Goal: Task Accomplishment & Management: Use online tool/utility

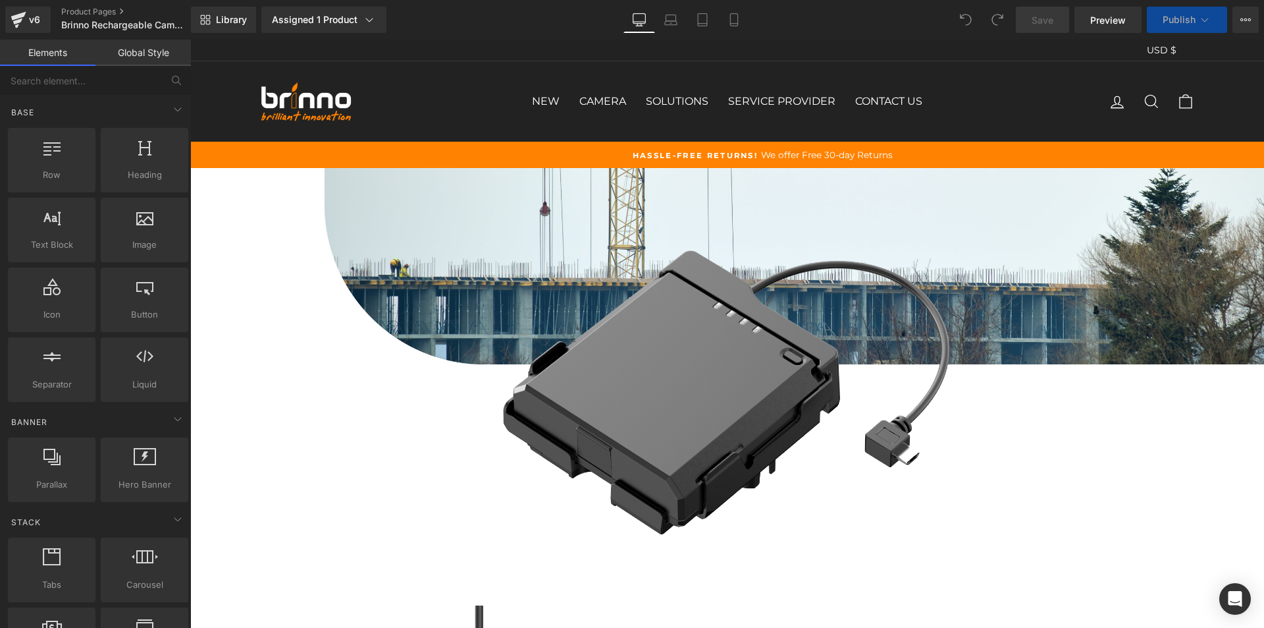
scroll to position [461, 0]
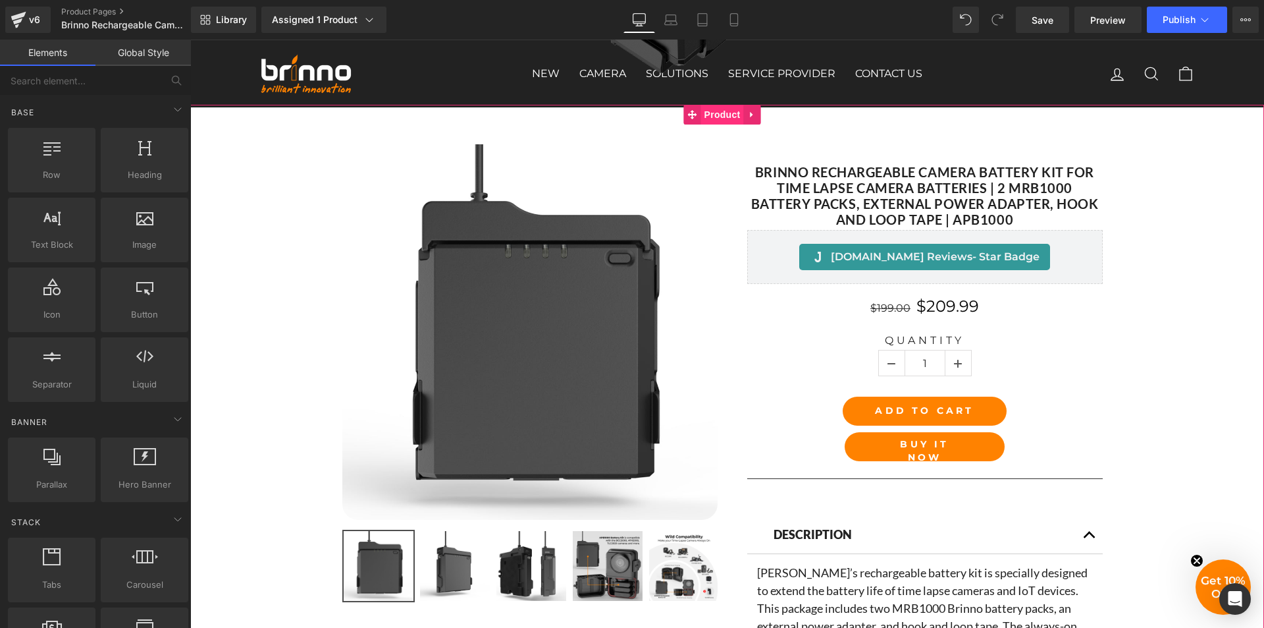
click at [715, 113] on span "Product" at bounding box center [722, 115] width 43 height 20
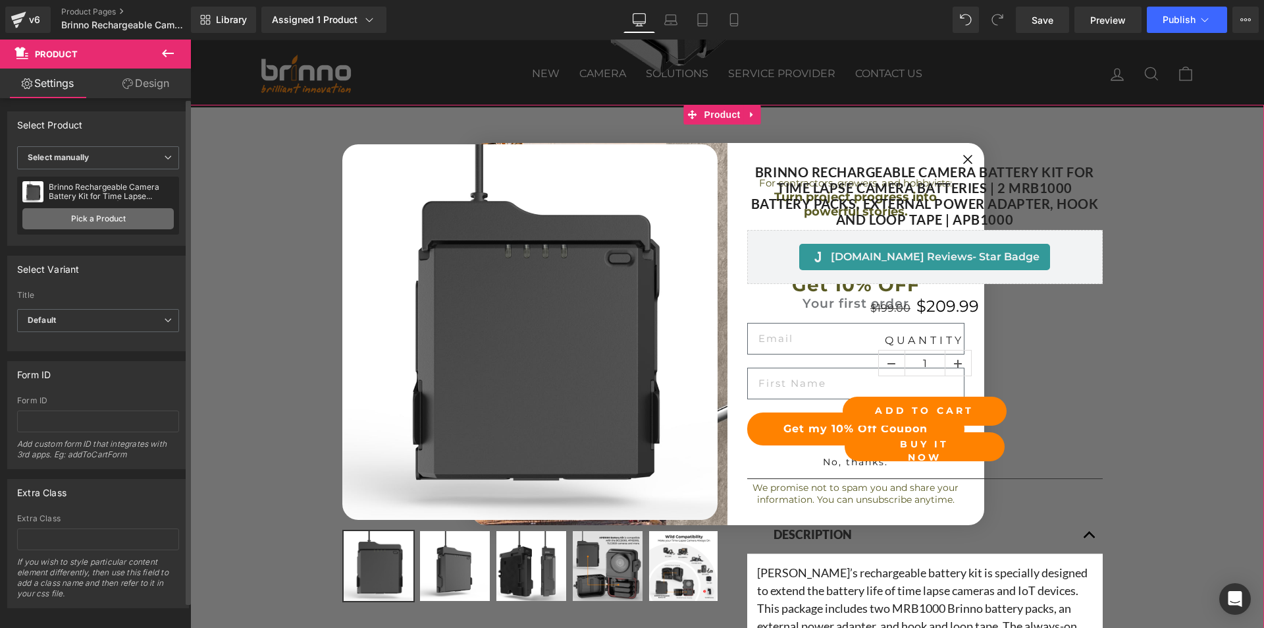
click at [105, 216] on link "Pick a Product" at bounding box center [97, 218] width 151 height 21
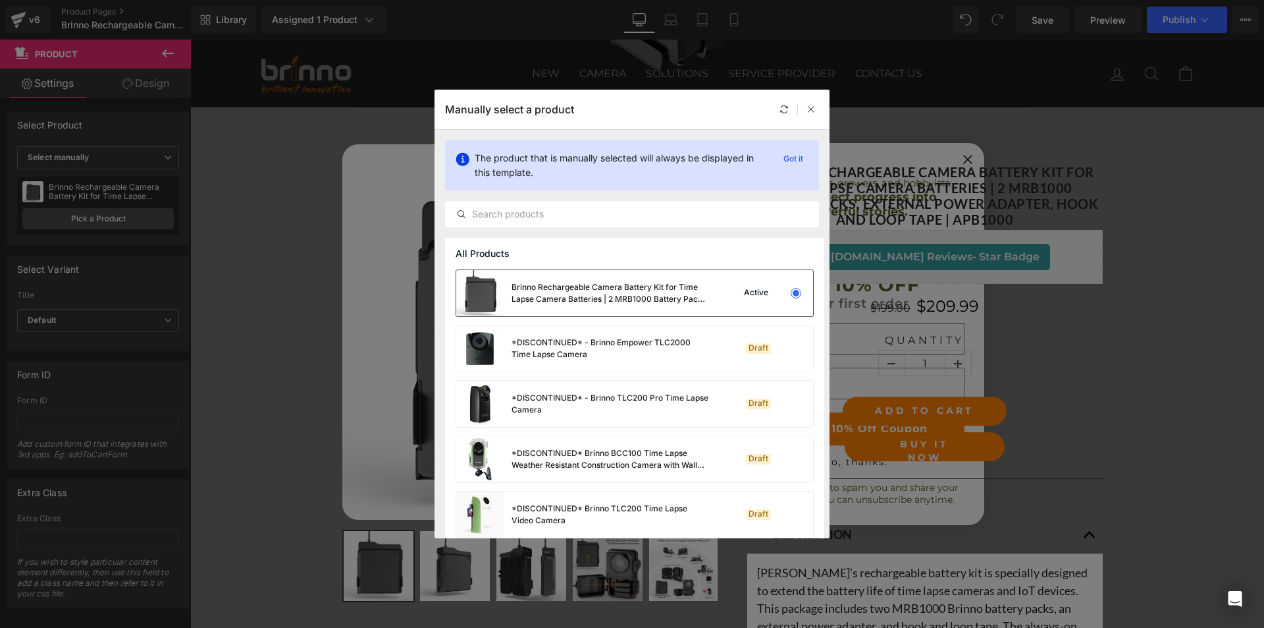
click at [581, 298] on div "Brinno Rechargeable Camera Battery Kit for Time Lapse Camera Batteries | 2 MRB1…" at bounding box center [611, 293] width 198 height 24
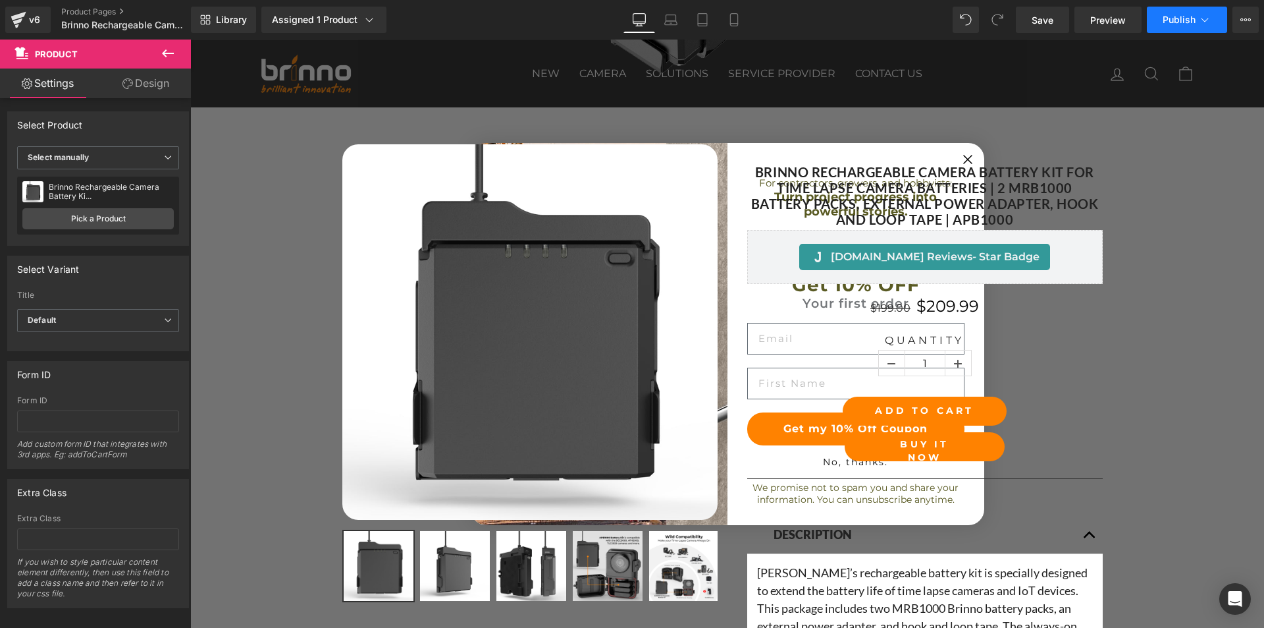
click at [1172, 20] on span "Publish" at bounding box center [1179, 19] width 33 height 11
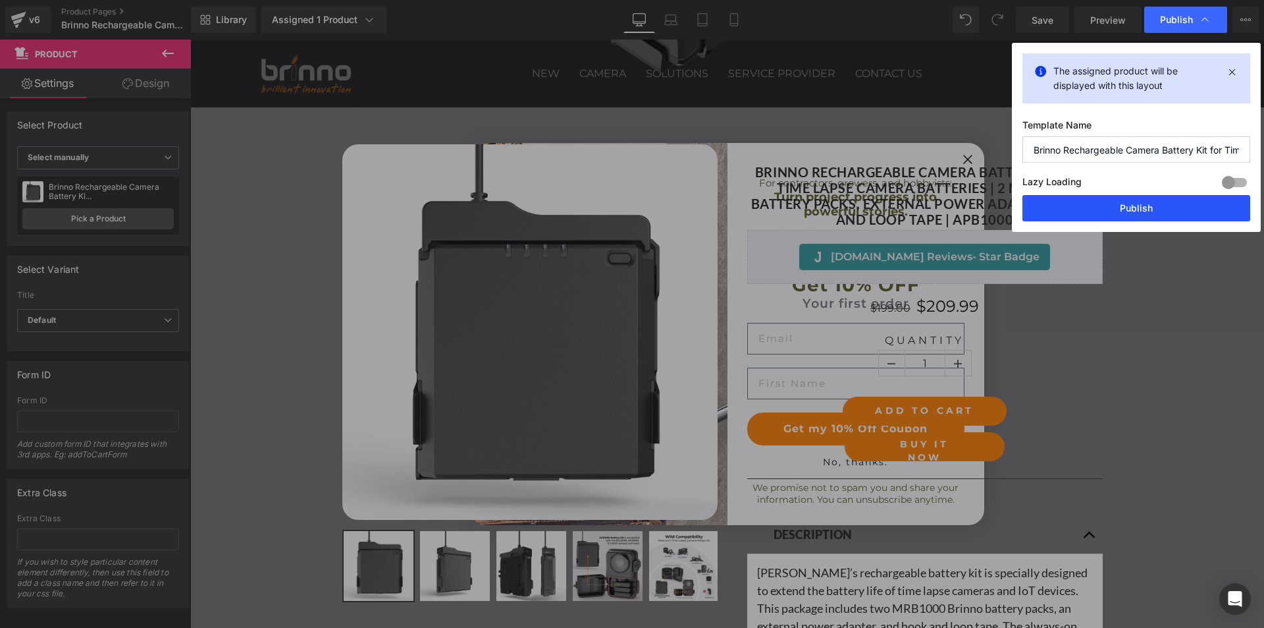
click at [1151, 211] on button "Publish" at bounding box center [1137, 208] width 228 height 26
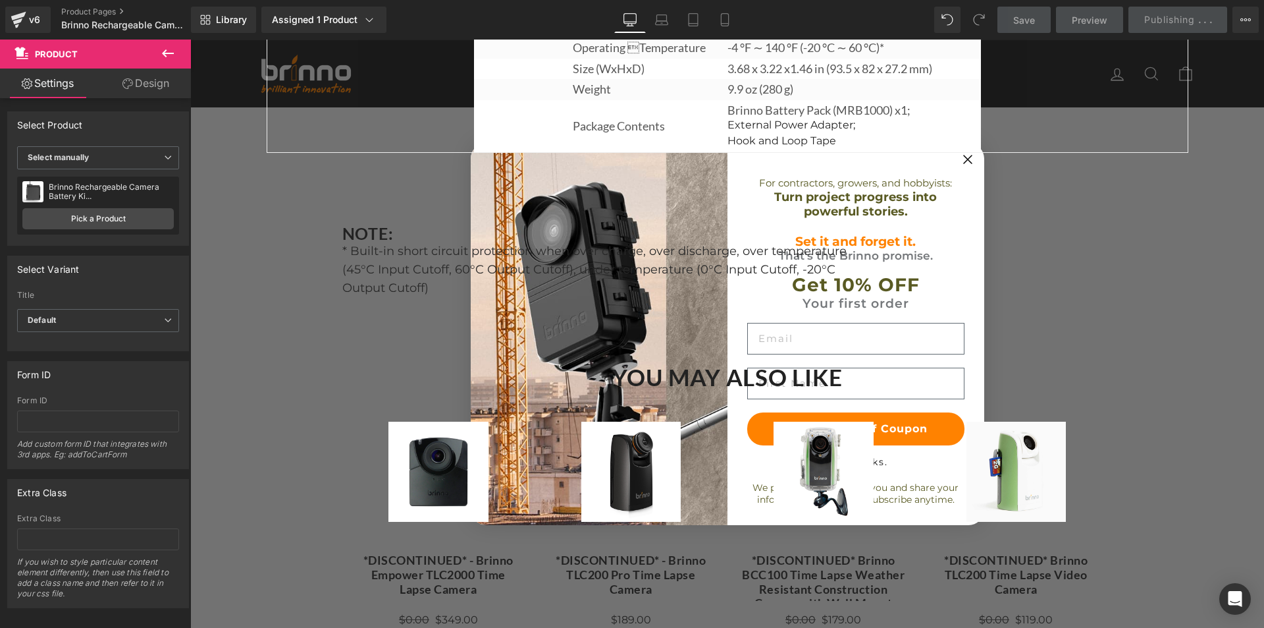
scroll to position [4385, 0]
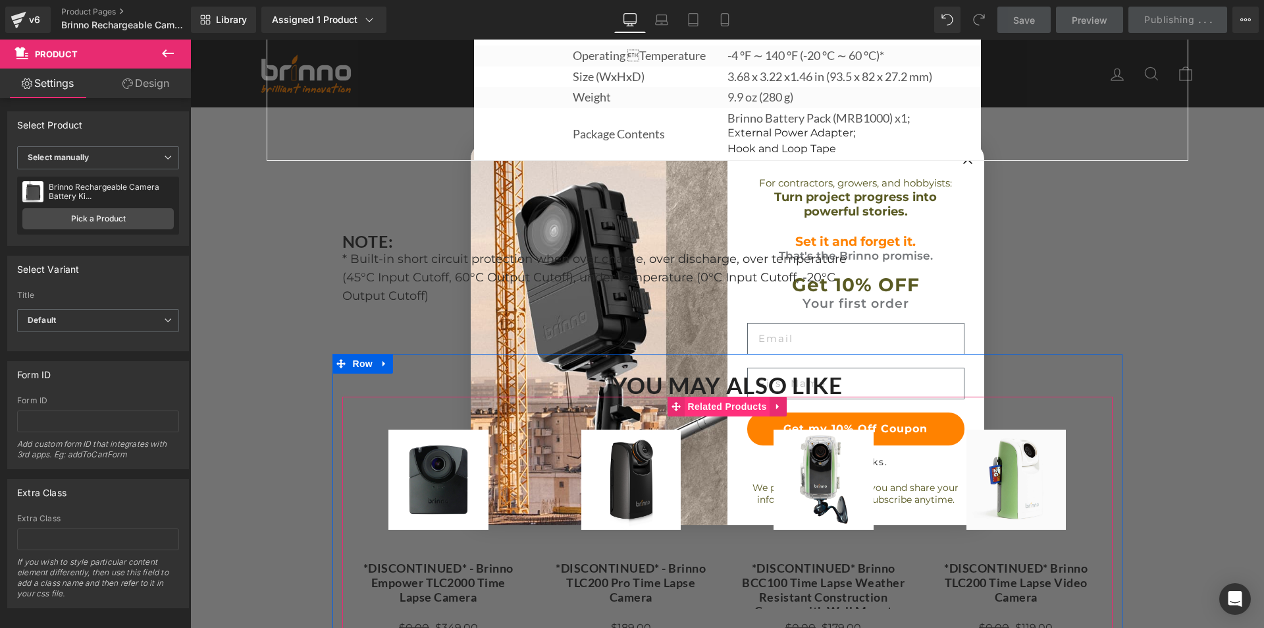
click at [707, 416] on span "Related Products" at bounding box center [728, 406] width 86 height 20
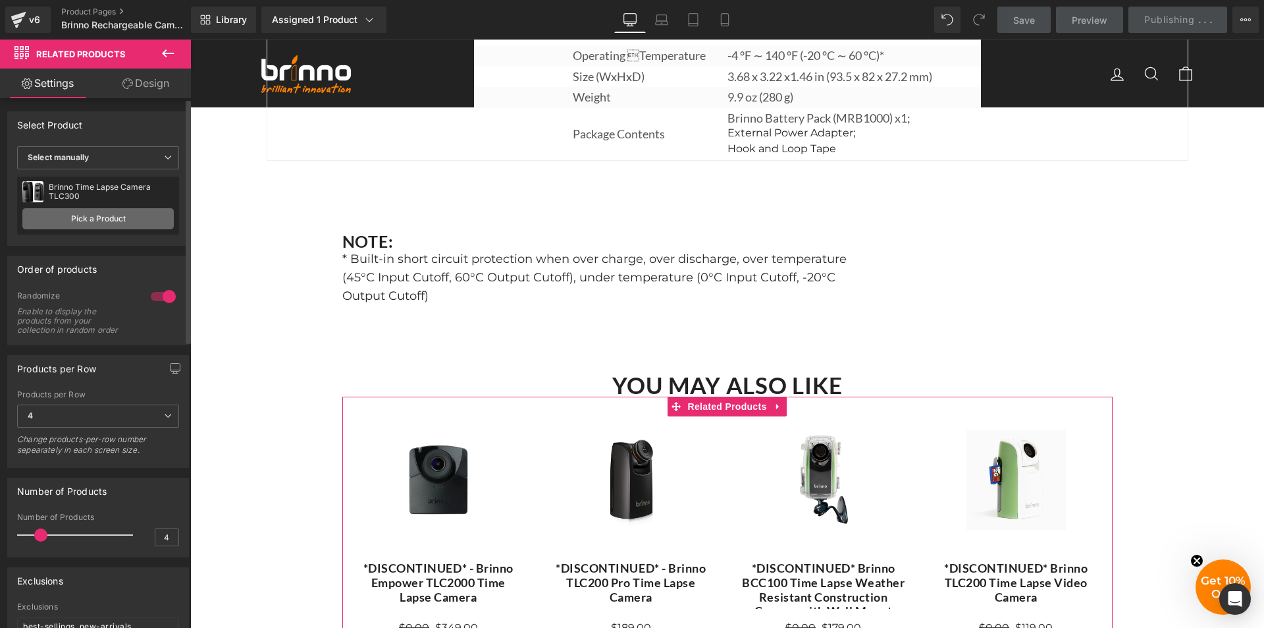
click at [111, 214] on link "Pick a Product" at bounding box center [97, 218] width 151 height 21
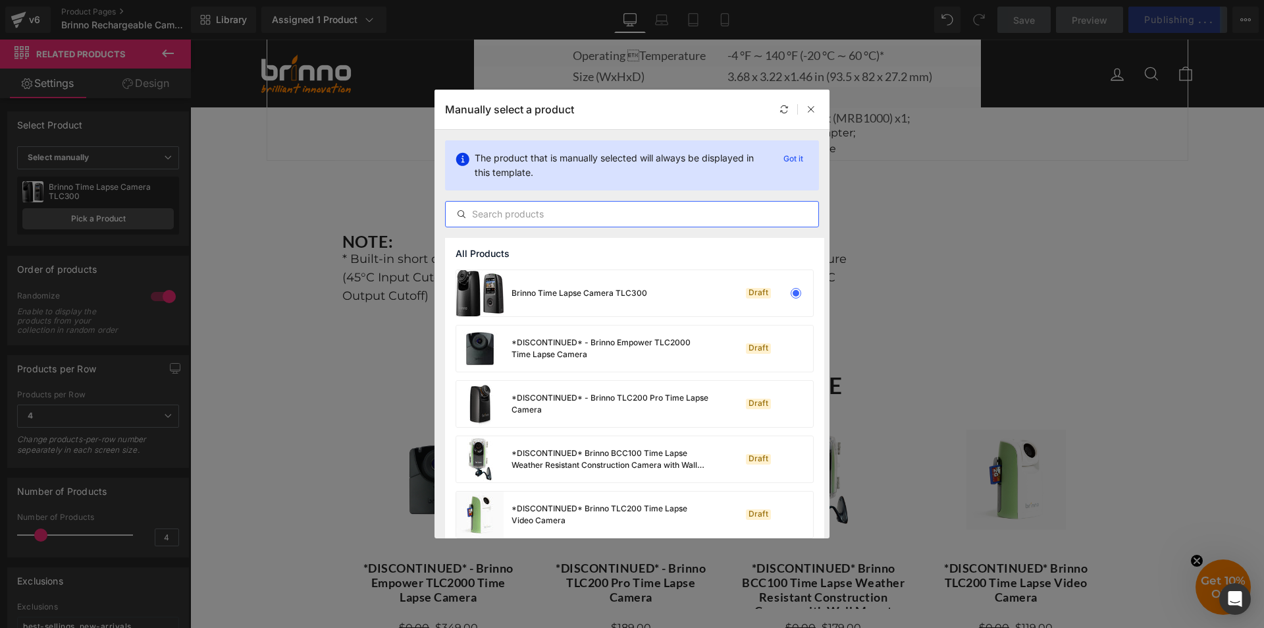
click at [564, 216] on input "text" at bounding box center [632, 214] width 373 height 16
paste input "Brinno Rechargeable Camera Battery Kit for Time Lapse Camera Batteries | 2 MRB1…"
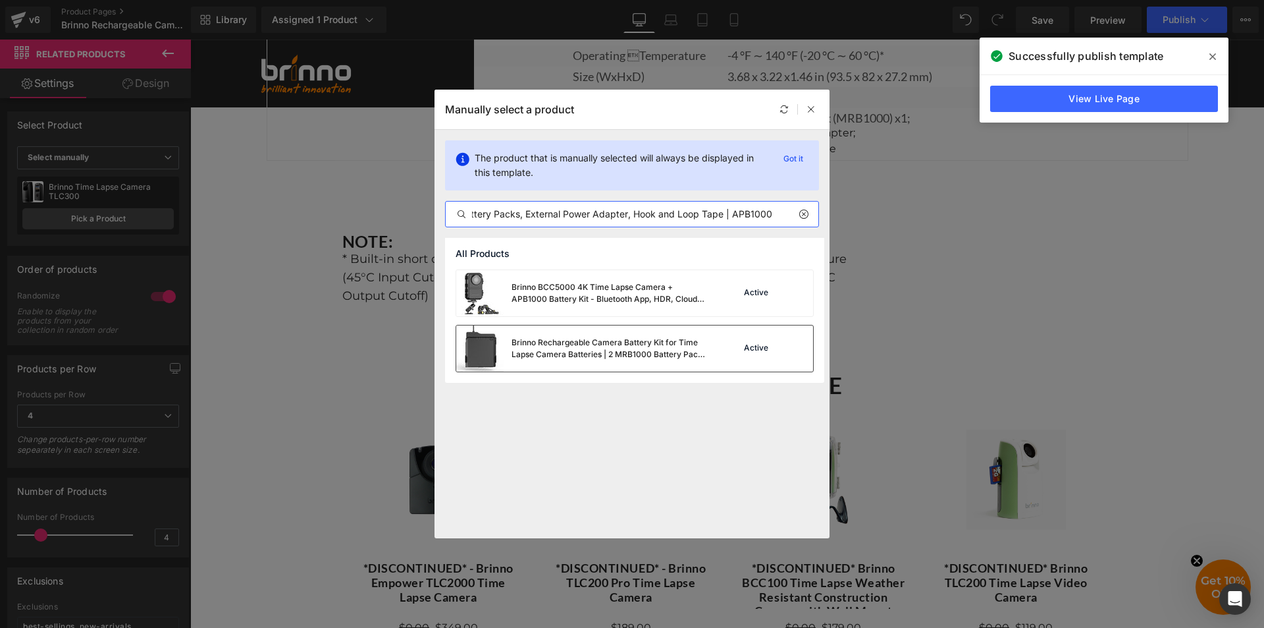
type input "Brinno Rechargeable Camera Battery Kit for Time Lapse Camera Batteries | 2 MRB1…"
click at [583, 345] on div "Brinno Rechargeable Camera Battery Kit for Time Lapse Camera Batteries | 2 MRB1…" at bounding box center [611, 349] width 198 height 24
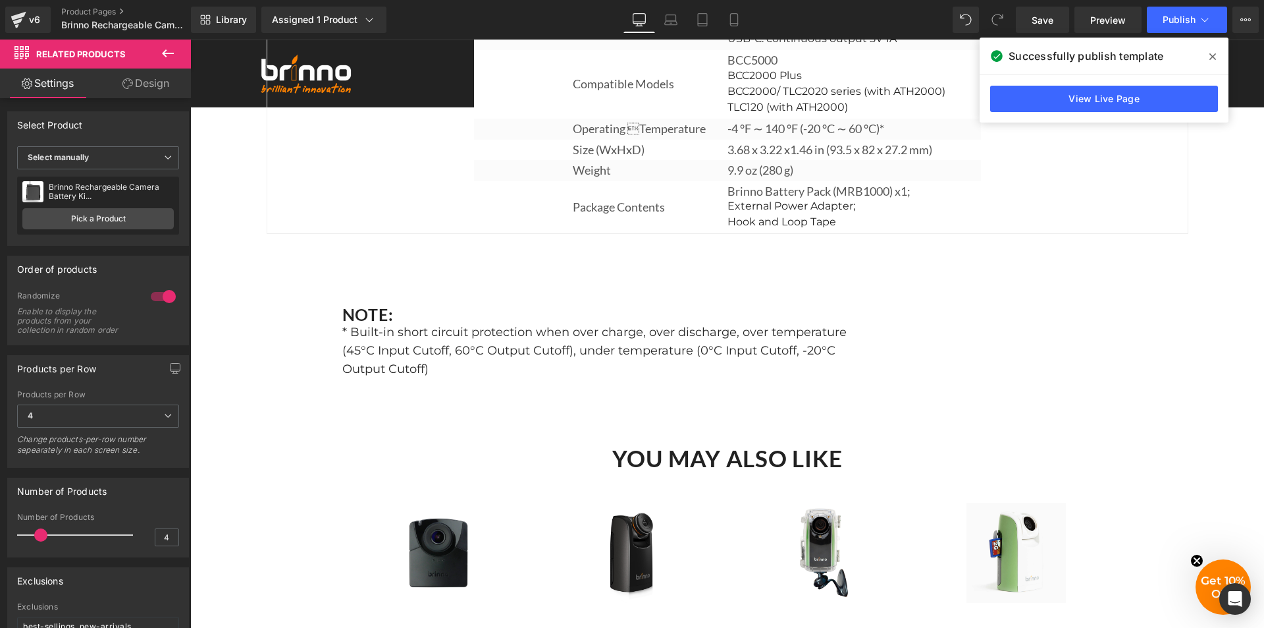
scroll to position [4187, 0]
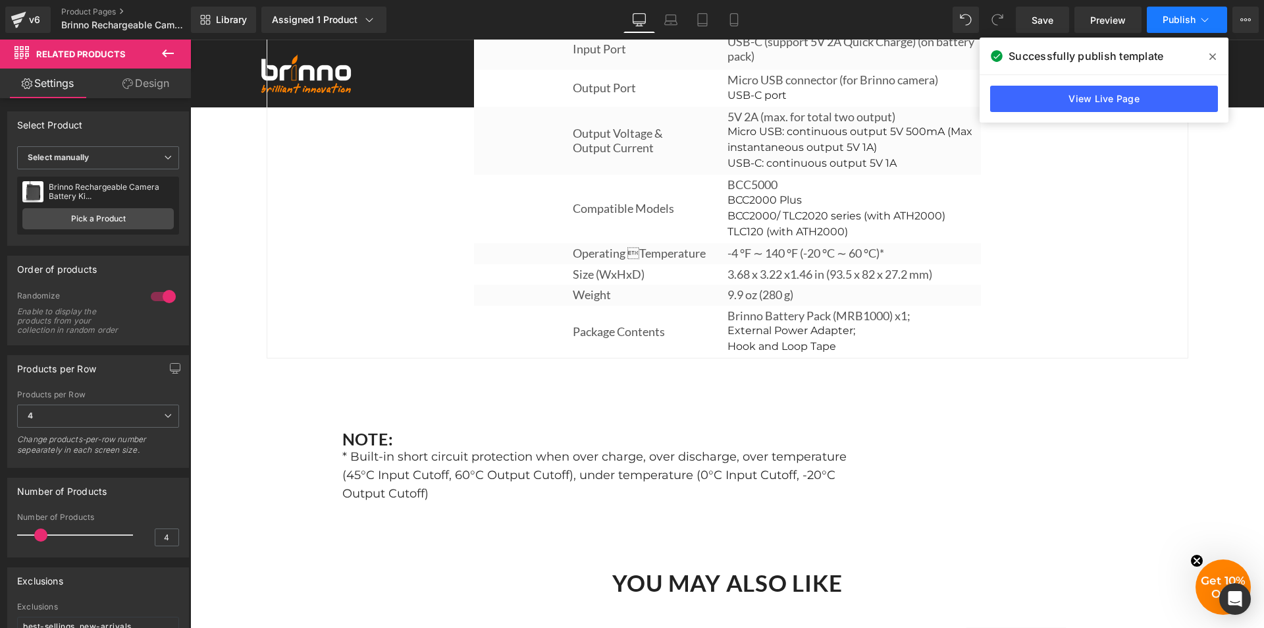
click at [1191, 20] on span "Publish" at bounding box center [1179, 19] width 33 height 11
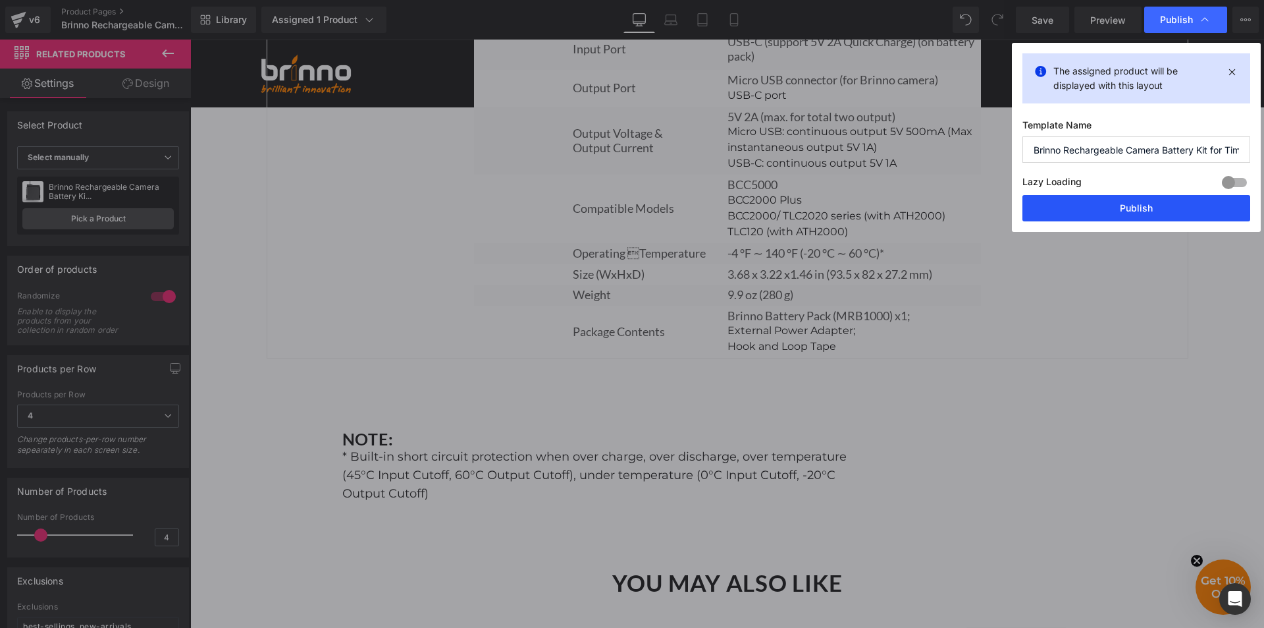
click at [1148, 206] on button "Publish" at bounding box center [1137, 208] width 228 height 26
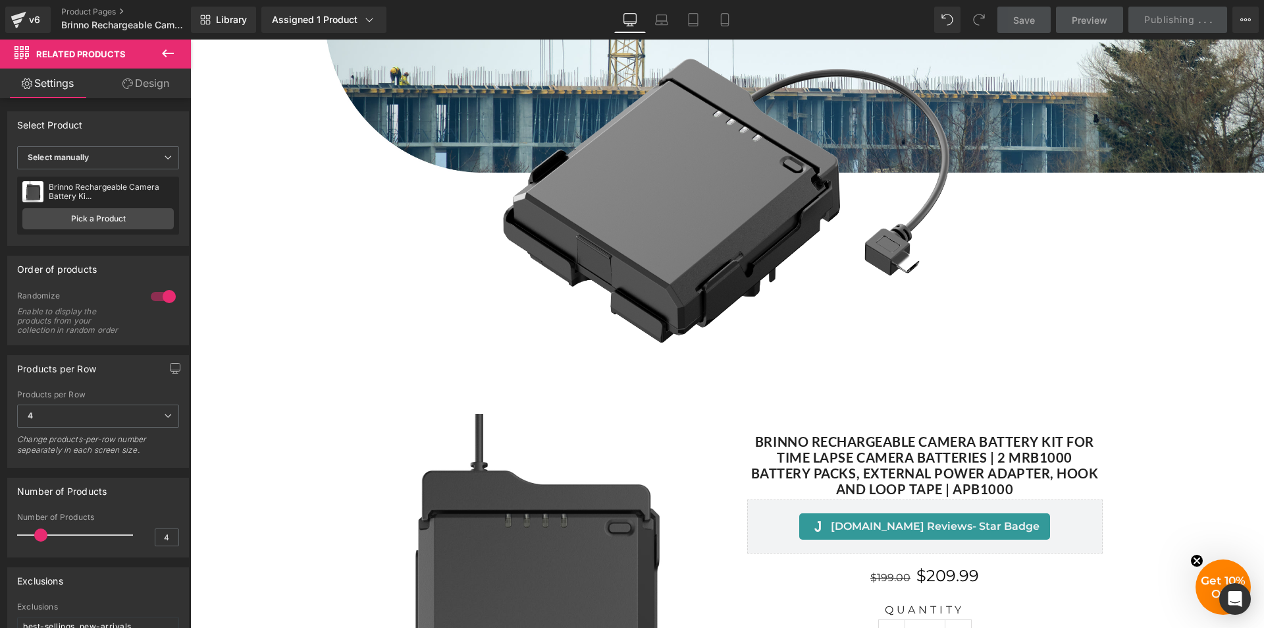
scroll to position [0, 0]
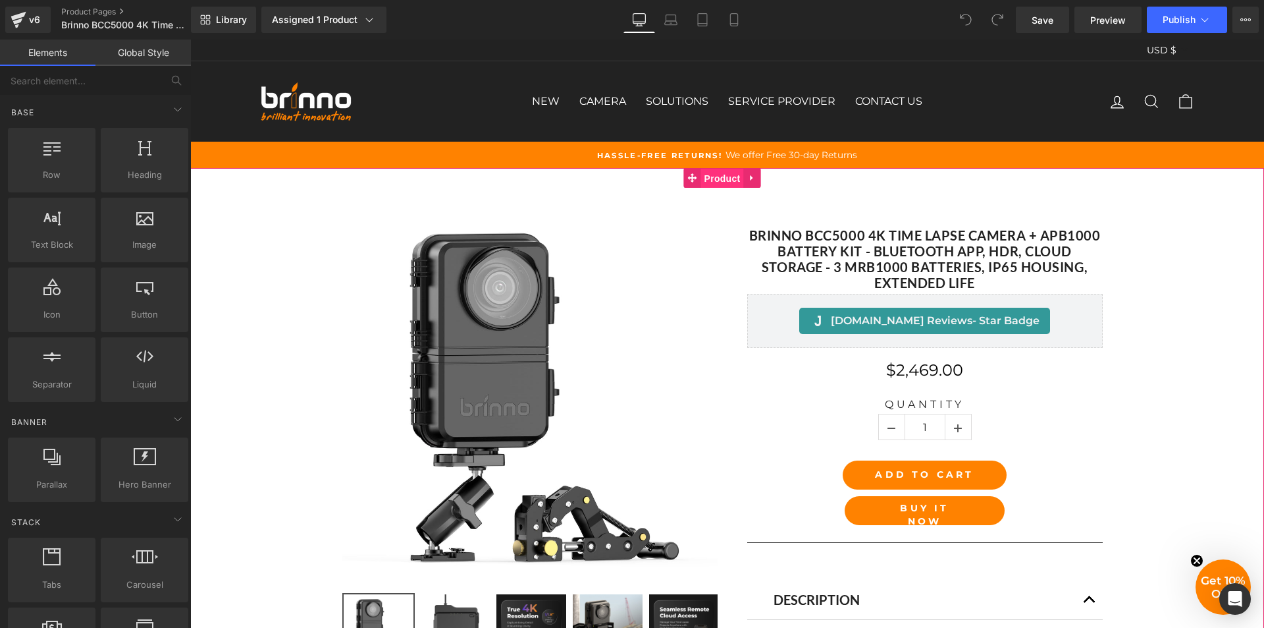
click at [728, 172] on span "Product" at bounding box center [722, 179] width 43 height 20
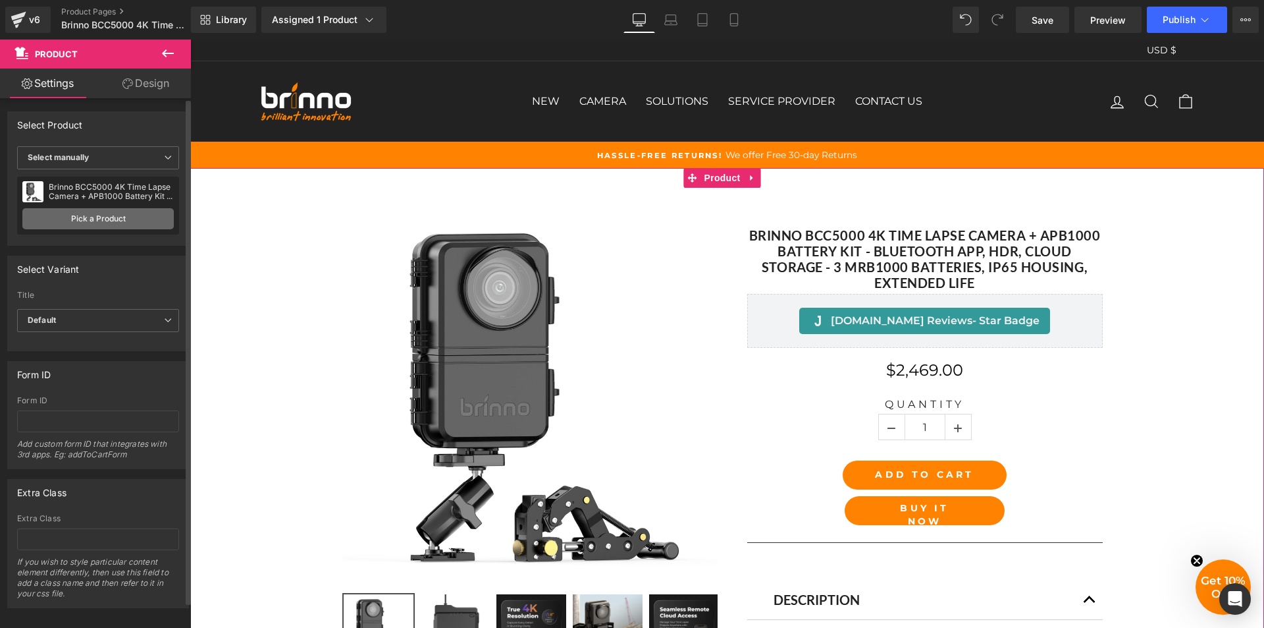
click at [74, 208] on link "Pick a Product" at bounding box center [97, 218] width 151 height 21
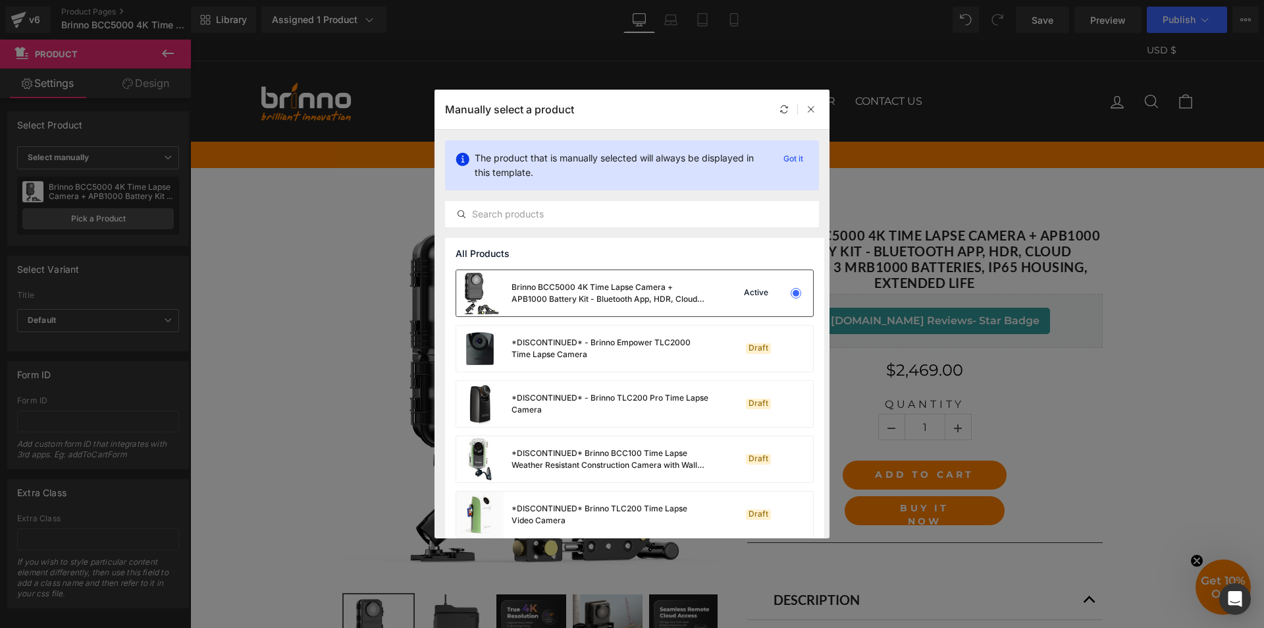
click at [630, 298] on div "Brinno BCC5000 4K Time Lapse Camera + APB1000 Battery Kit - Bluetooth App, HDR,…" at bounding box center [611, 293] width 198 height 24
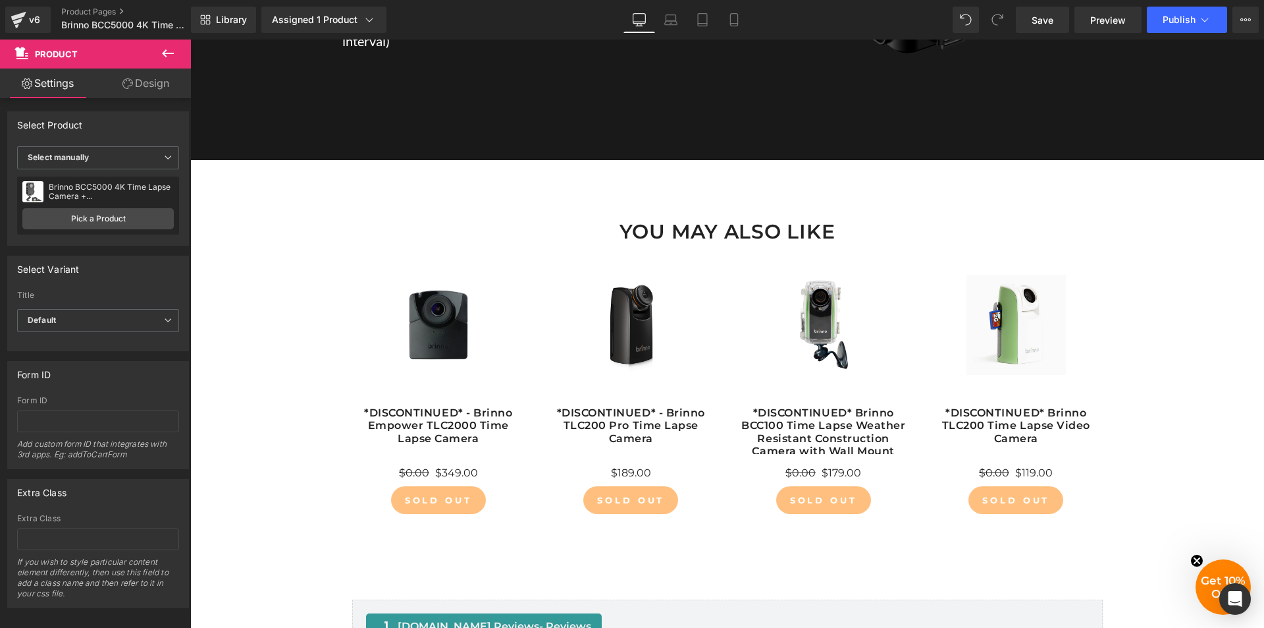
scroll to position [2568, 0]
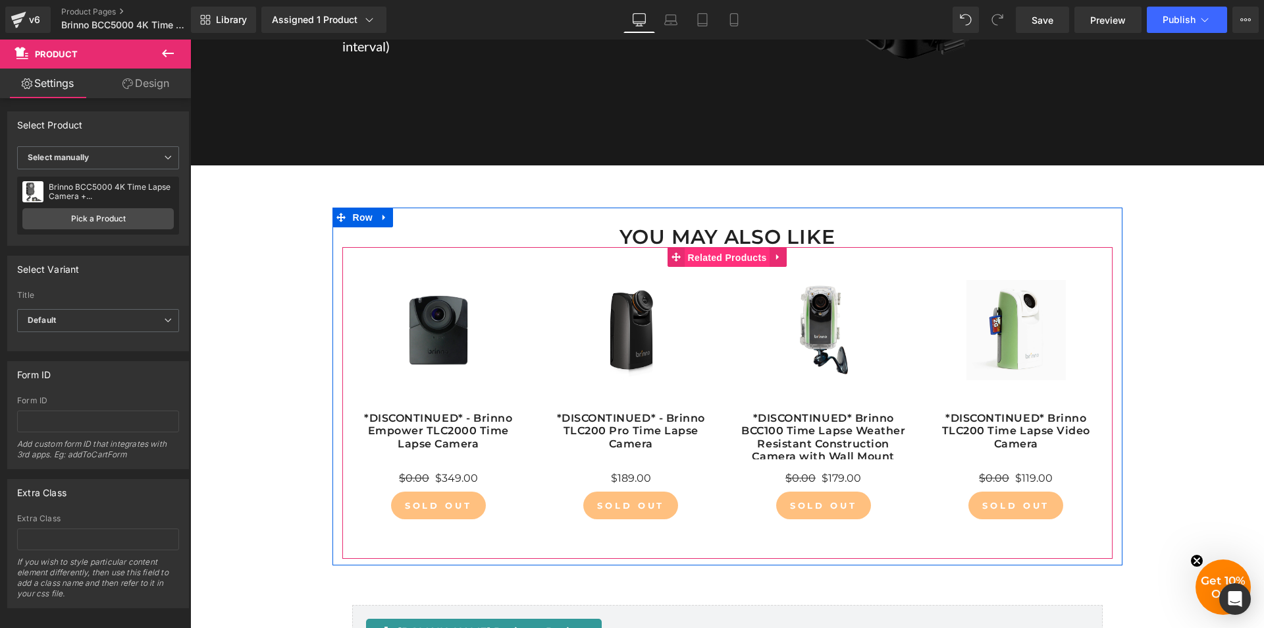
click at [718, 267] on span "Related Products" at bounding box center [728, 258] width 86 height 20
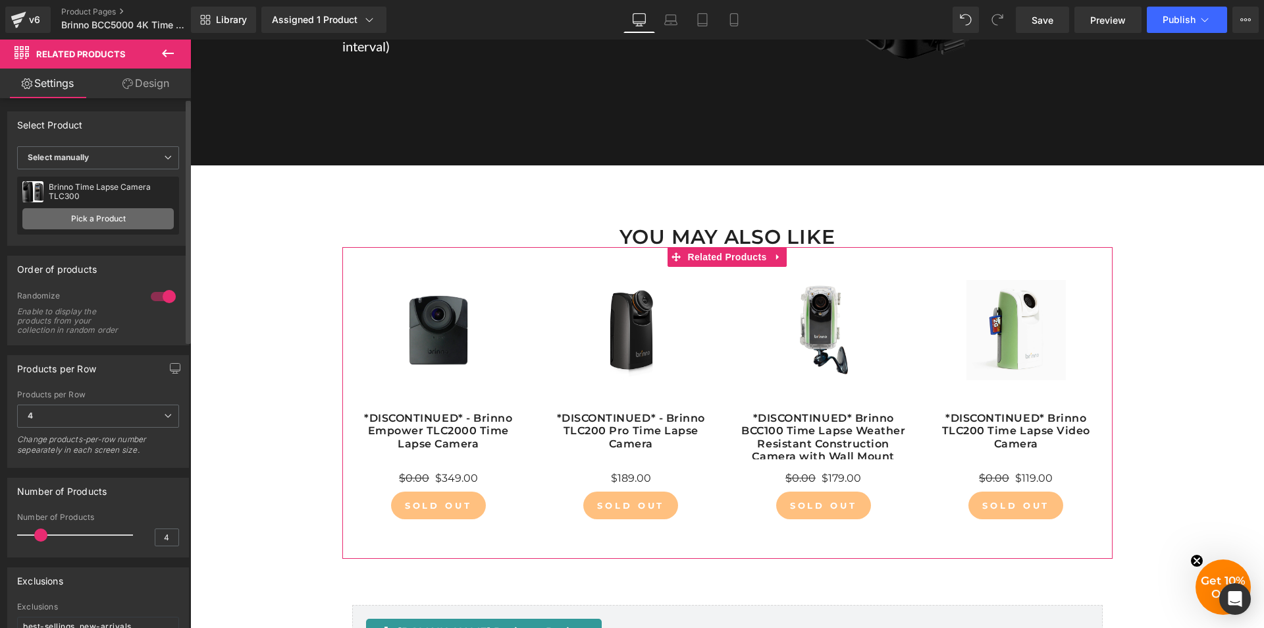
click at [86, 216] on link "Pick a Product" at bounding box center [97, 218] width 151 height 21
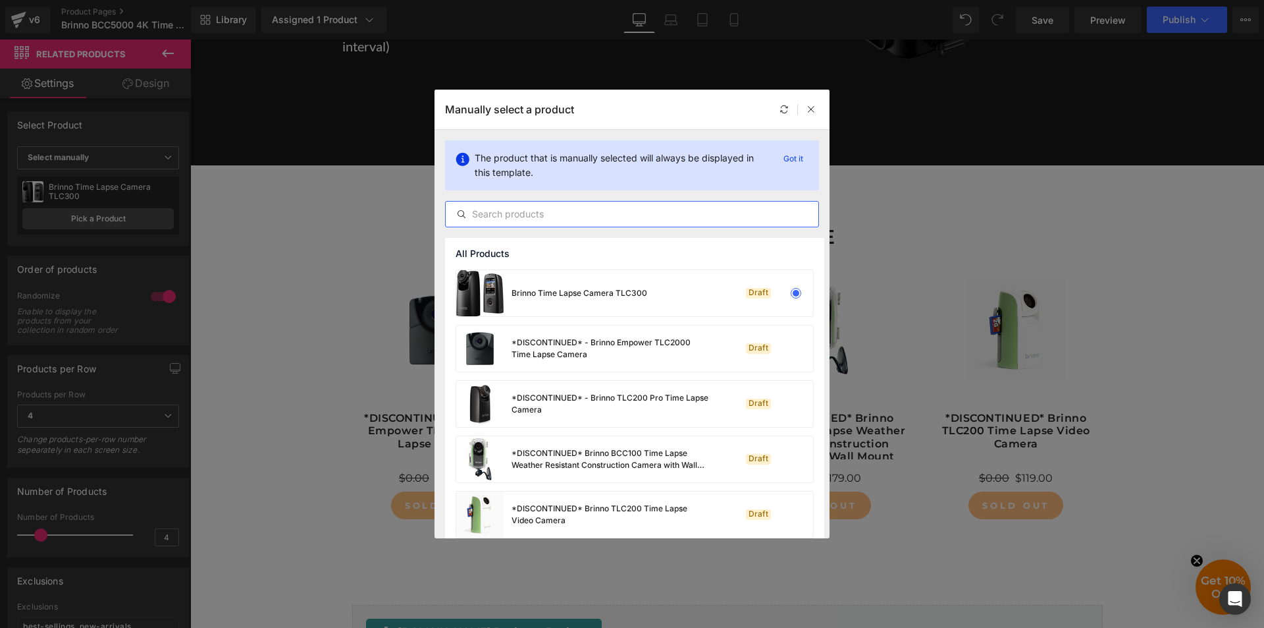
click at [589, 213] on input "text" at bounding box center [632, 214] width 373 height 16
paste input "Brinno BCC5000 4K Time Lapse Camera + APB1000 Battery Kit - Bluetooth App, HDR,…"
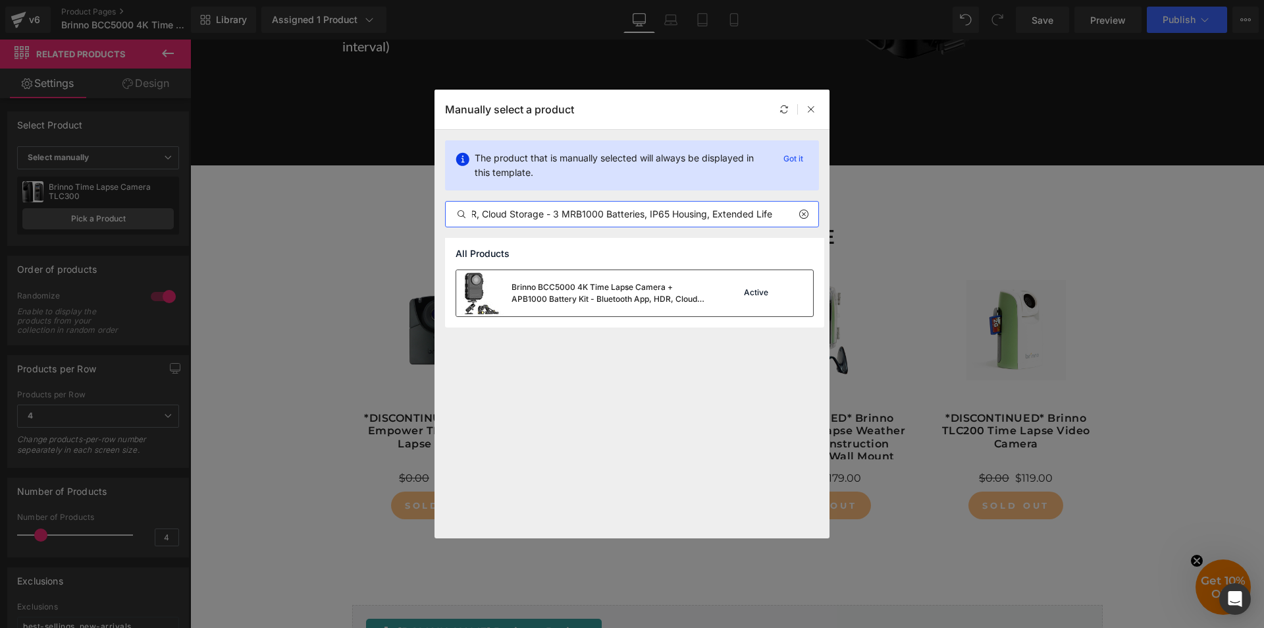
type input "Brinno BCC5000 4K Time Lapse Camera + APB1000 Battery Kit - Bluetooth App, HDR,…"
click at [621, 286] on div "Brinno BCC5000 4K Time Lapse Camera + APB1000 Battery Kit - Bluetooth App, HDR,…" at bounding box center [611, 293] width 198 height 24
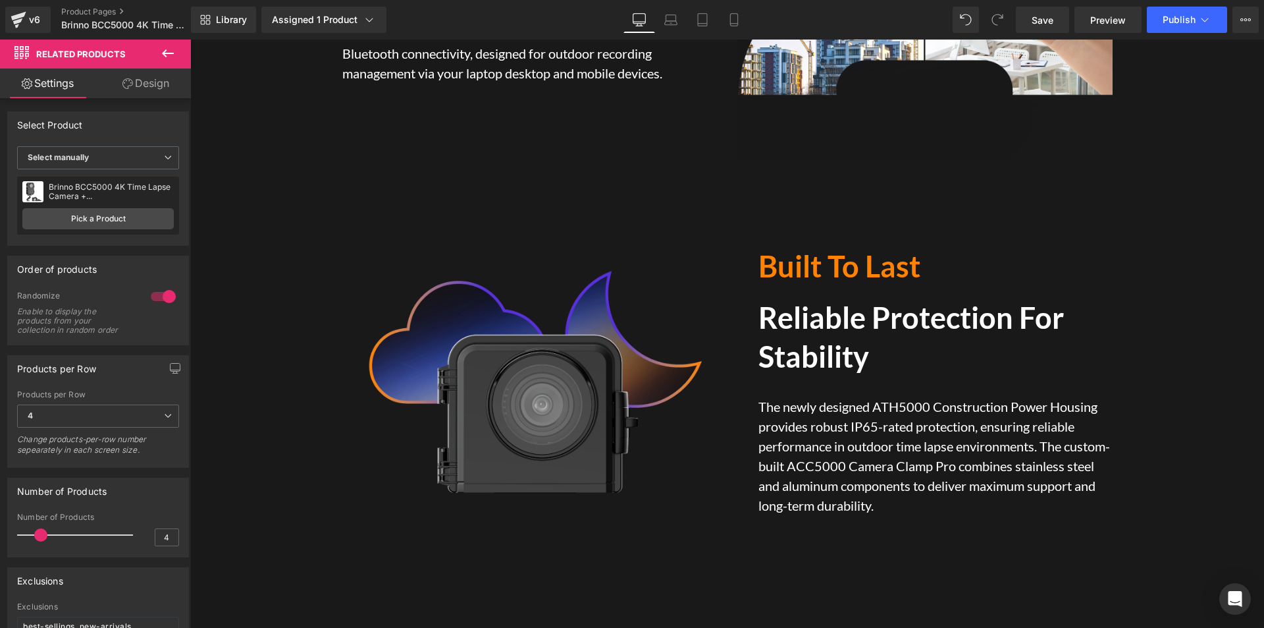
scroll to position [1449, 0]
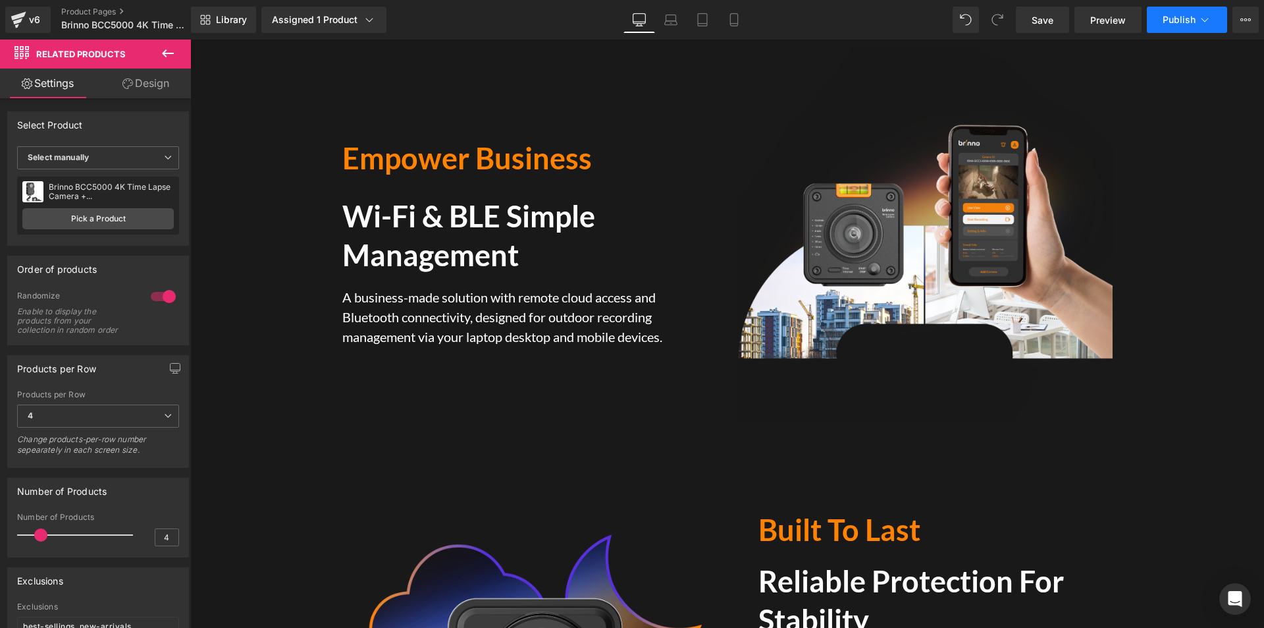
click at [1173, 25] on button "Publish" at bounding box center [1187, 20] width 80 height 26
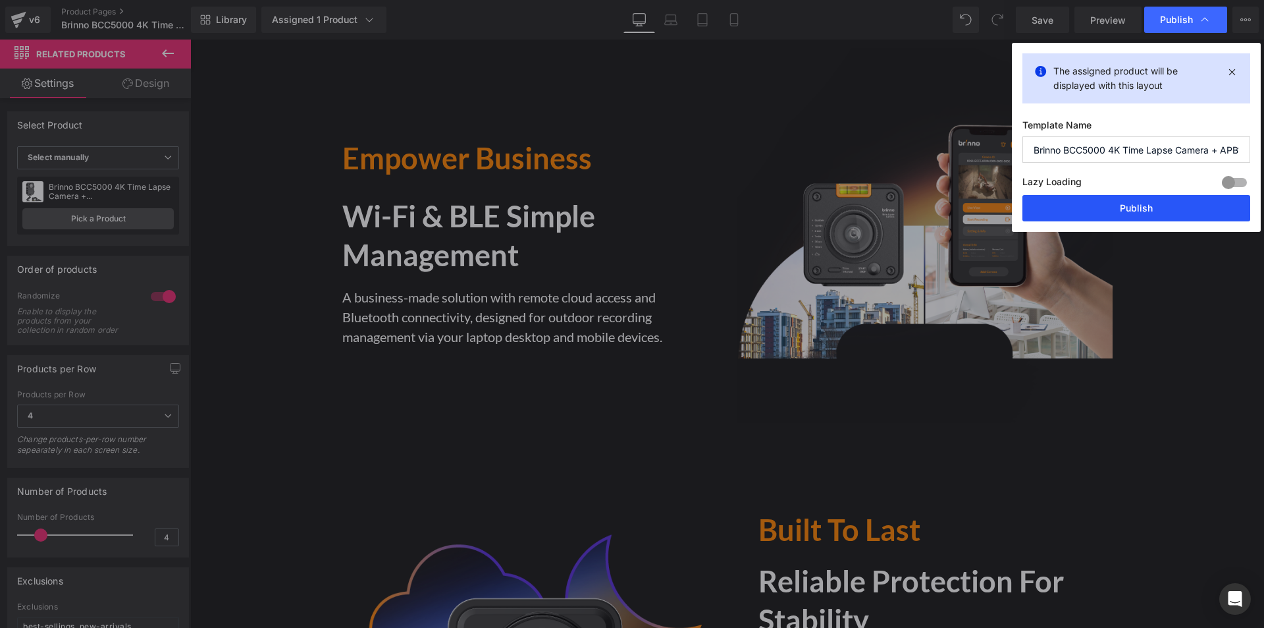
click at [1139, 209] on button "Publish" at bounding box center [1137, 208] width 228 height 26
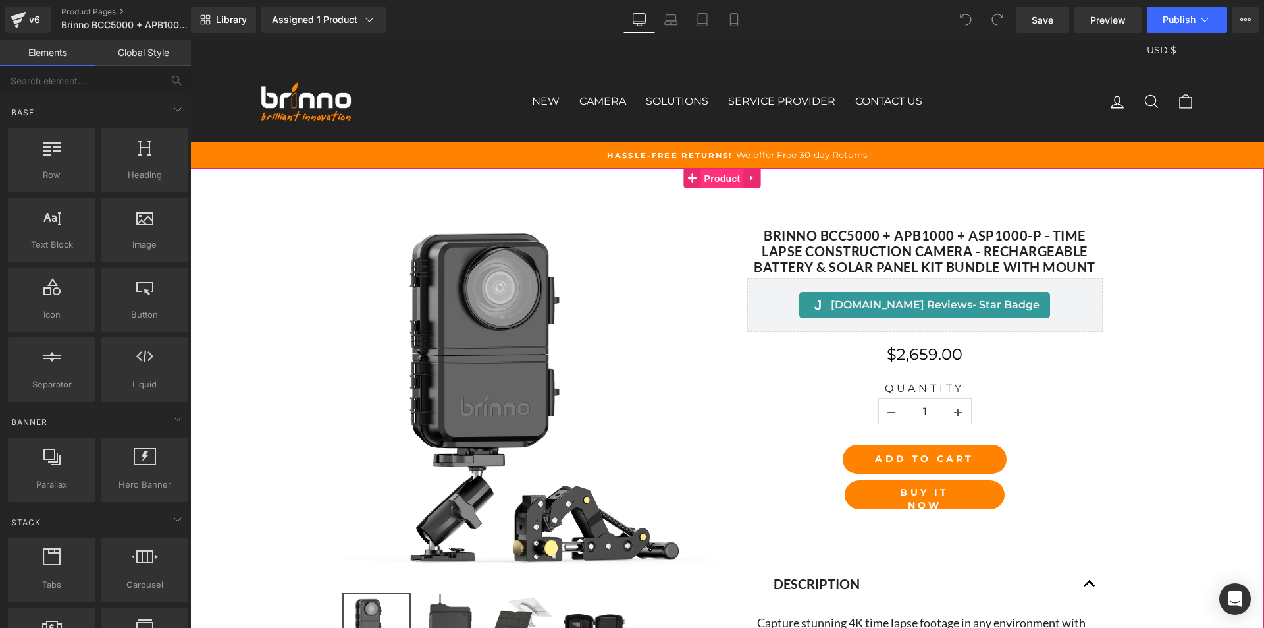
click at [712, 178] on span "Product" at bounding box center [722, 179] width 43 height 20
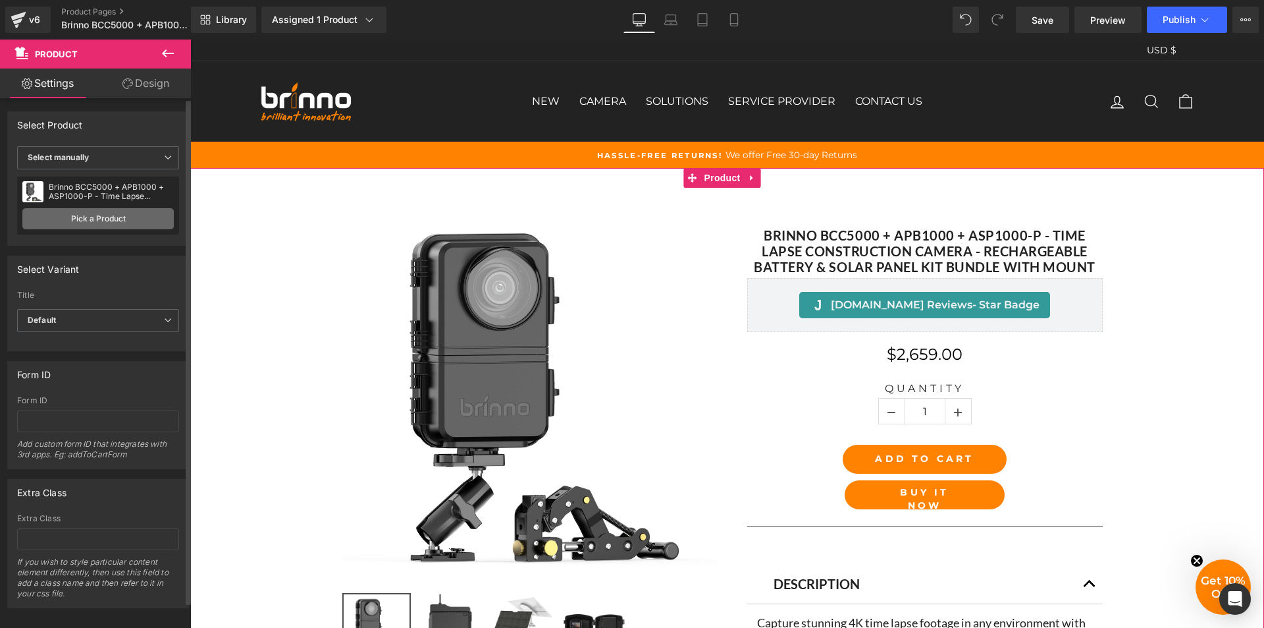
click at [104, 215] on link "Pick a Product" at bounding box center [97, 218] width 151 height 21
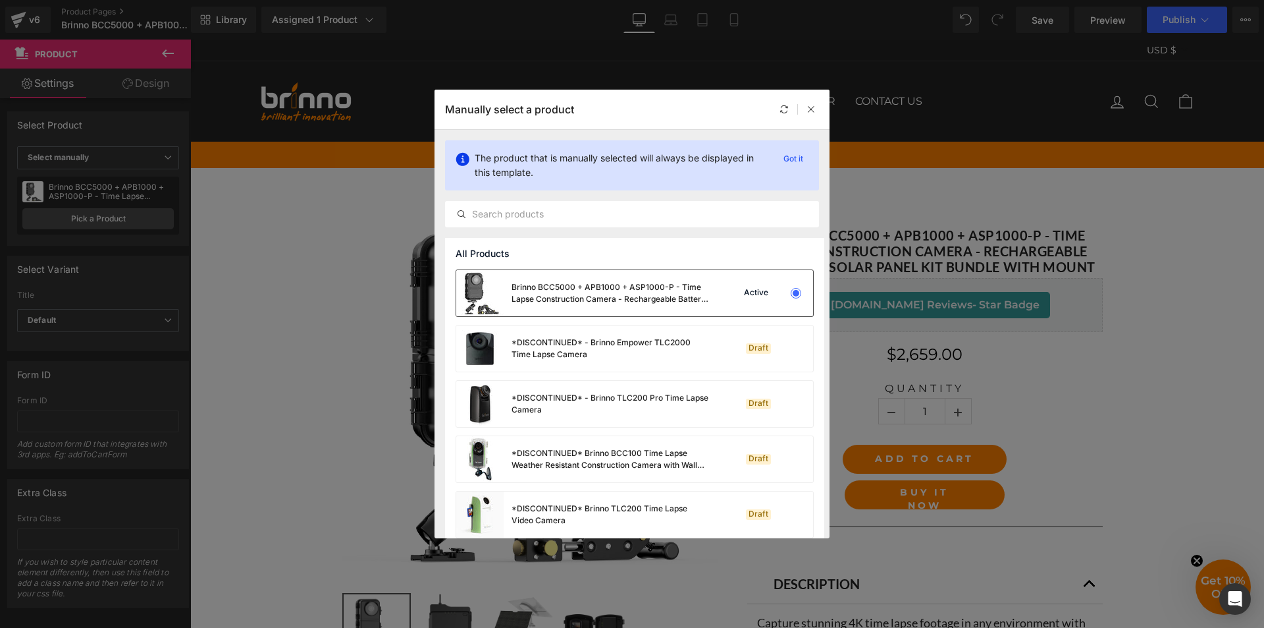
click at [569, 285] on div "Brinno BCC5000 + APB1000 + ASP1000-P - Time Lapse Construction Camera - Recharg…" at bounding box center [611, 293] width 198 height 24
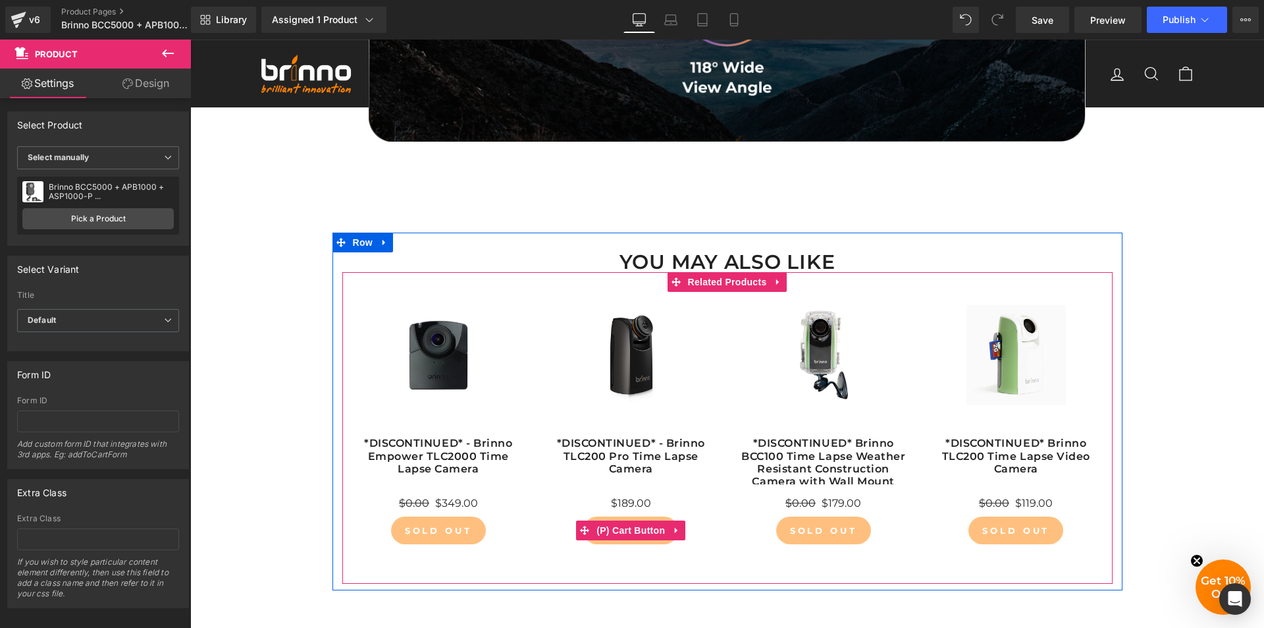
scroll to position [3951, 0]
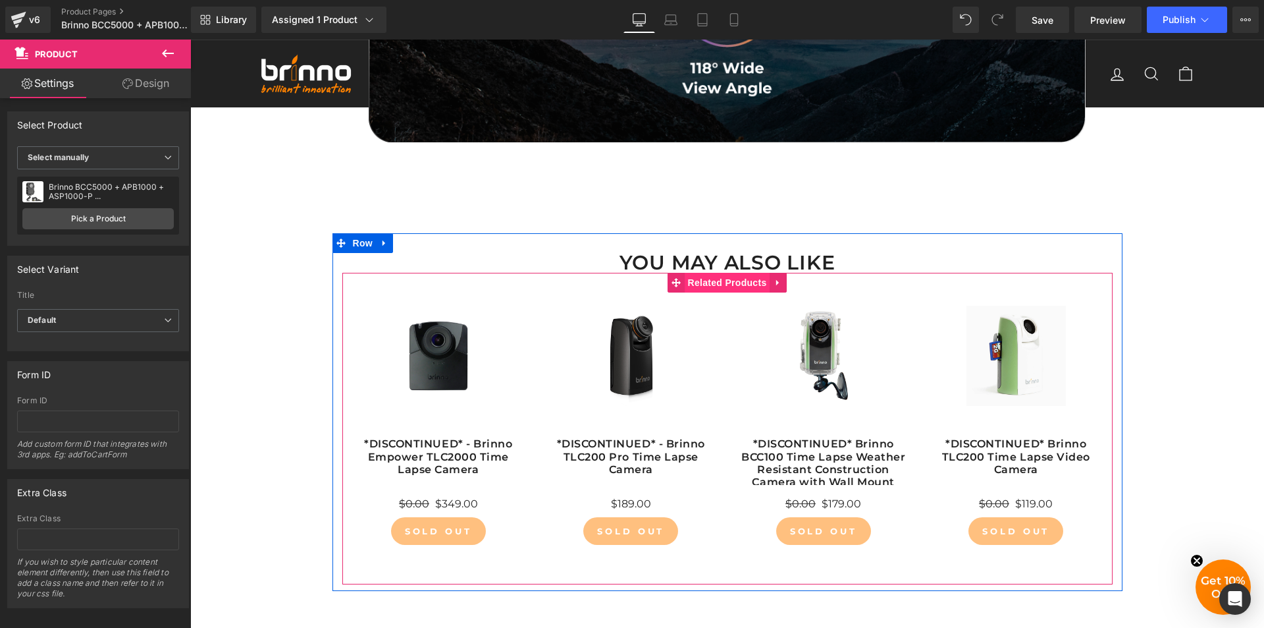
click at [726, 292] on span "Related Products" at bounding box center [728, 283] width 86 height 20
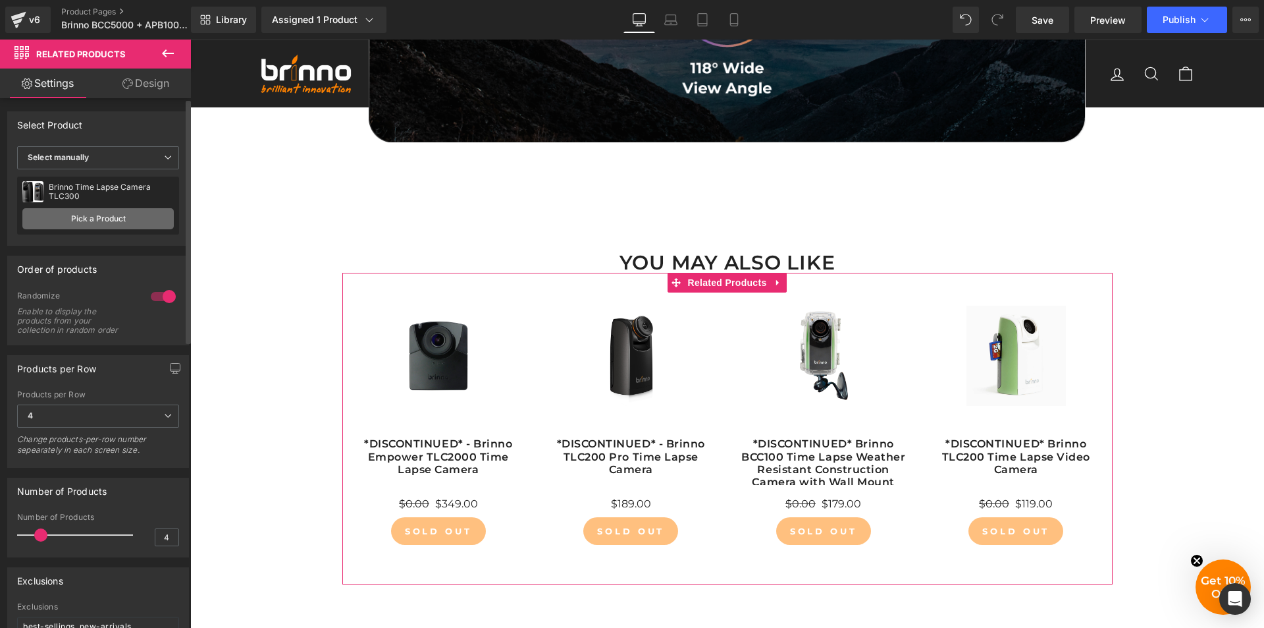
click at [90, 217] on link "Pick a Product" at bounding box center [97, 218] width 151 height 21
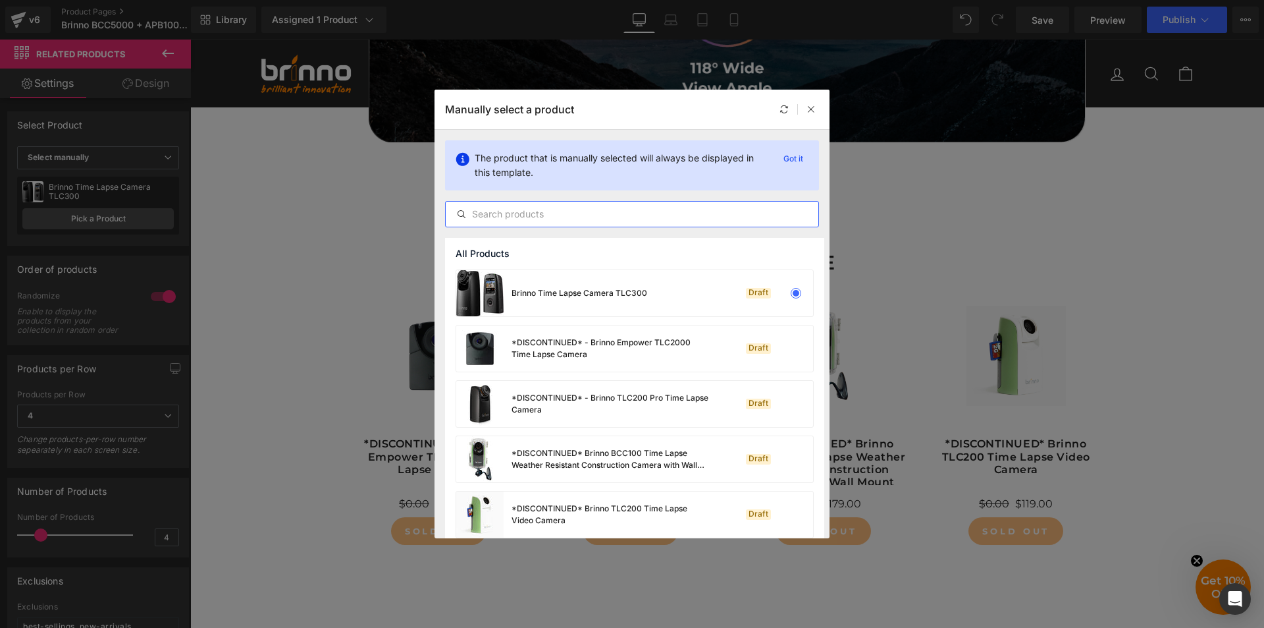
click at [582, 217] on input "text" at bounding box center [632, 214] width 373 height 16
paste input "Brinno BCC5000 + APB1000 + ASP1000-P - Time Lapse Construction Camera - Recharg…"
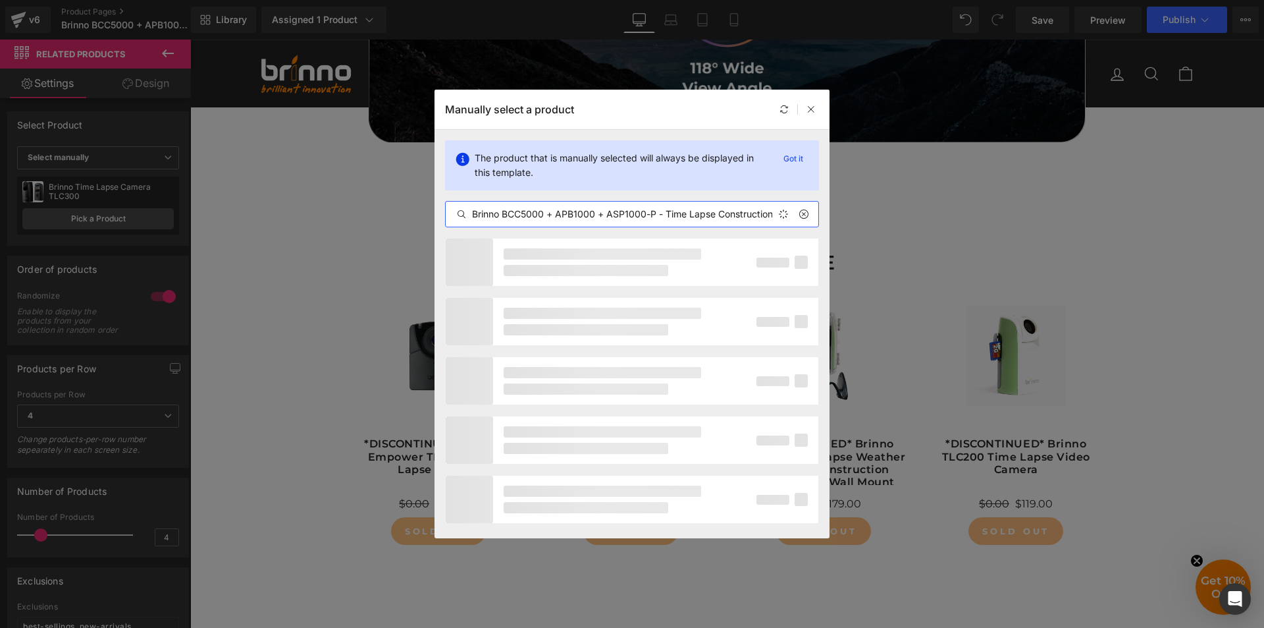
scroll to position [0, 323]
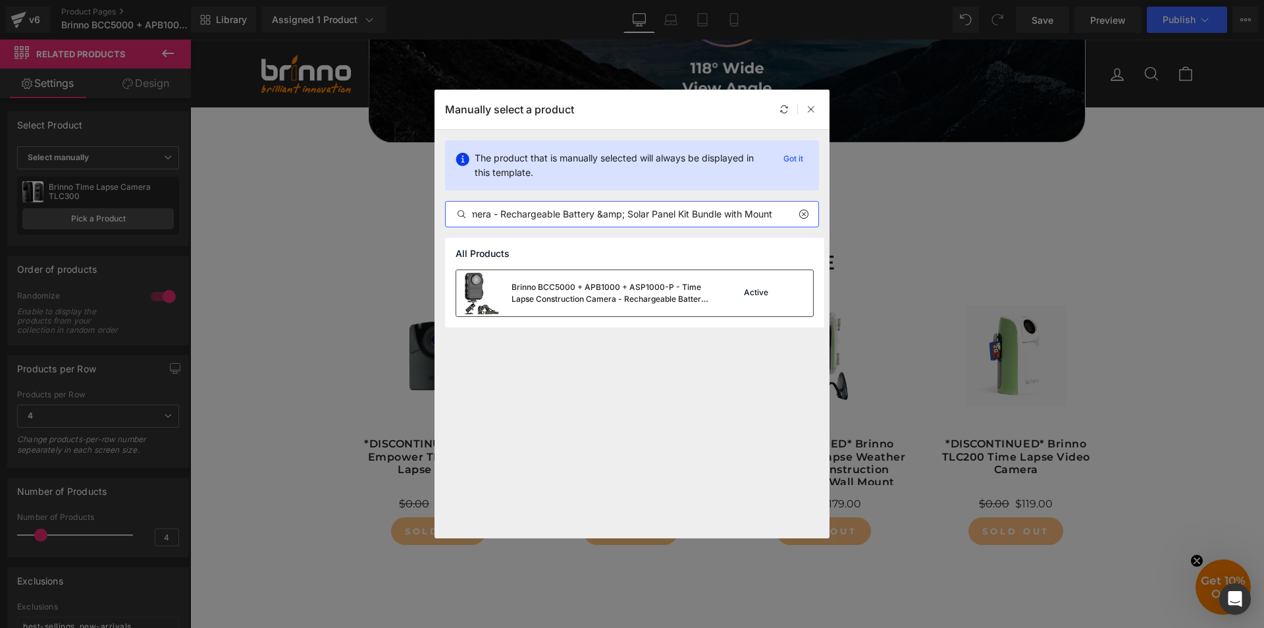
type input "Brinno BCC5000 + APB1000 + ASP1000-P - Time Lapse Construction Camera - Recharg…"
click at [605, 293] on div "Brinno BCC5000 + APB1000 + ASP1000-P - Time Lapse Construction Camera - Recharg…" at bounding box center [611, 293] width 198 height 24
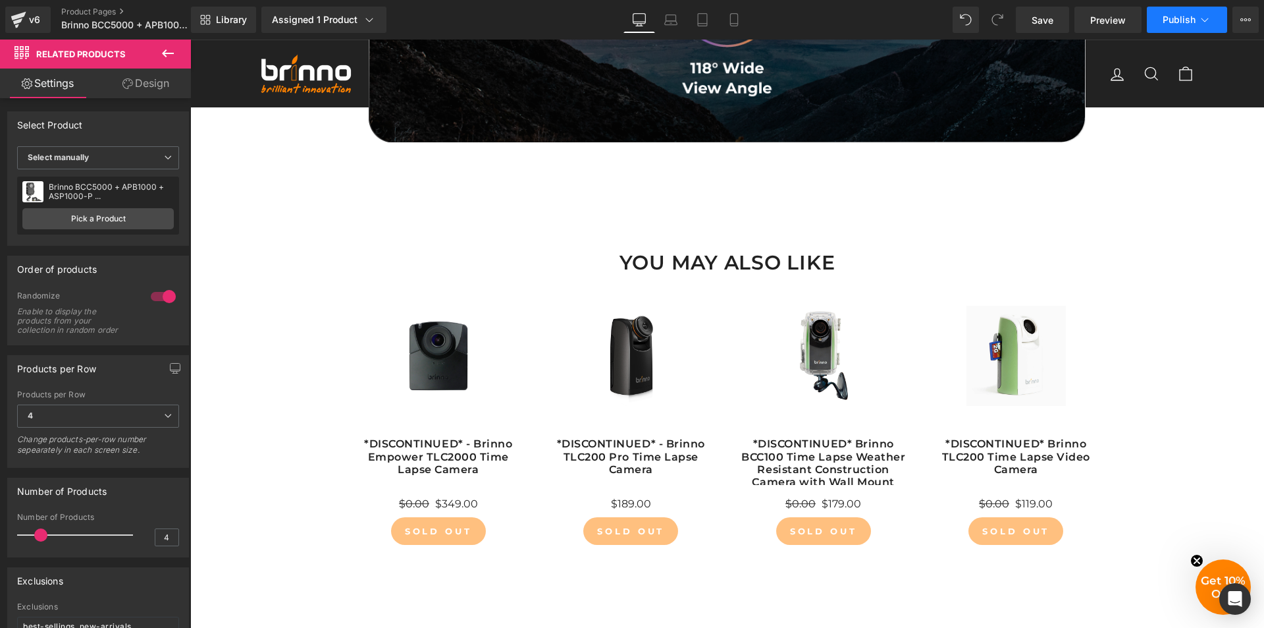
click at [1180, 20] on span "Publish" at bounding box center [1179, 19] width 33 height 11
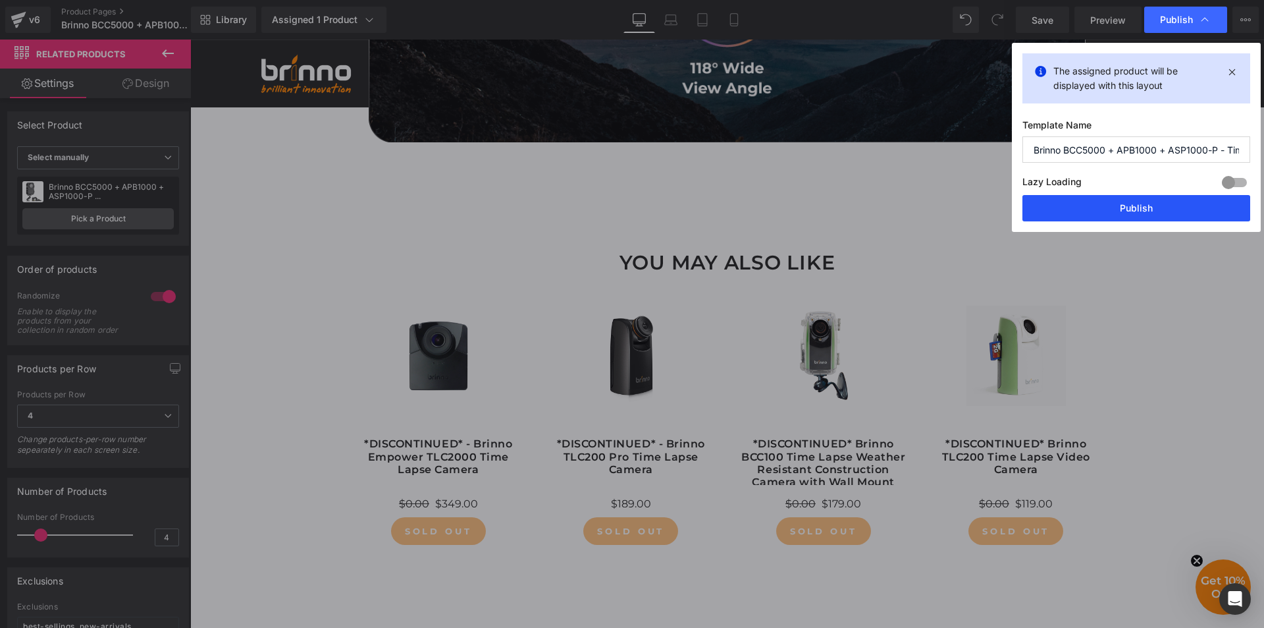
click at [1142, 204] on button "Publish" at bounding box center [1137, 208] width 228 height 26
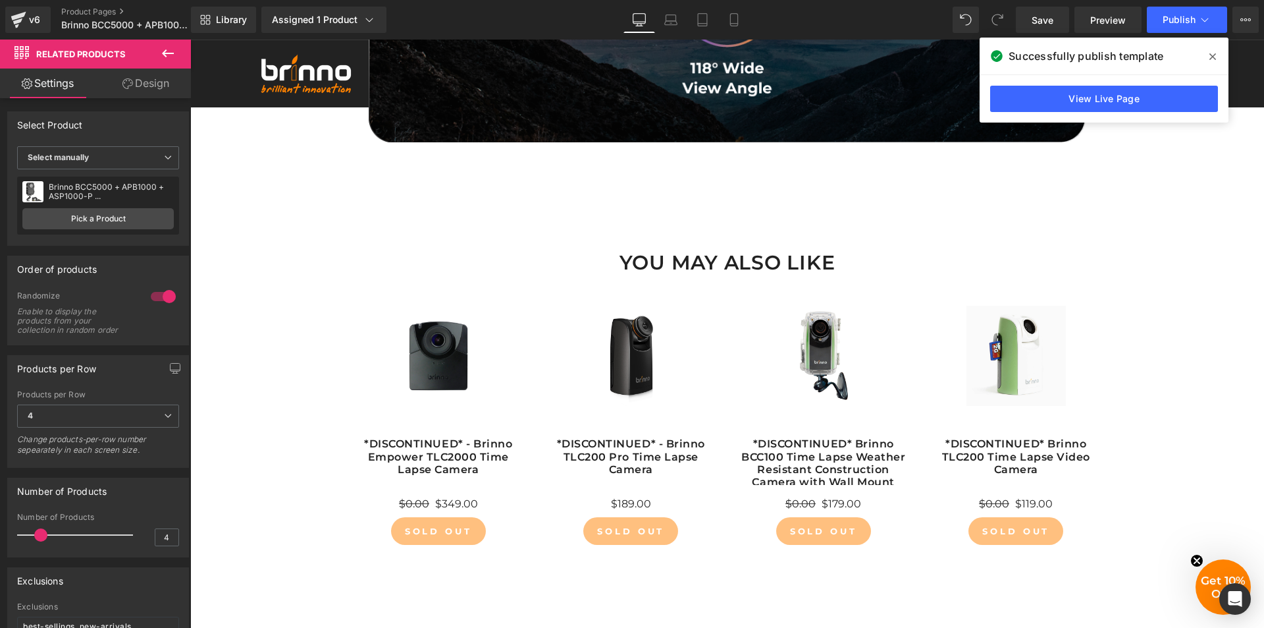
click at [1210, 56] on icon at bounding box center [1213, 56] width 7 height 11
